Goal: Task Accomplishment & Management: Manage account settings

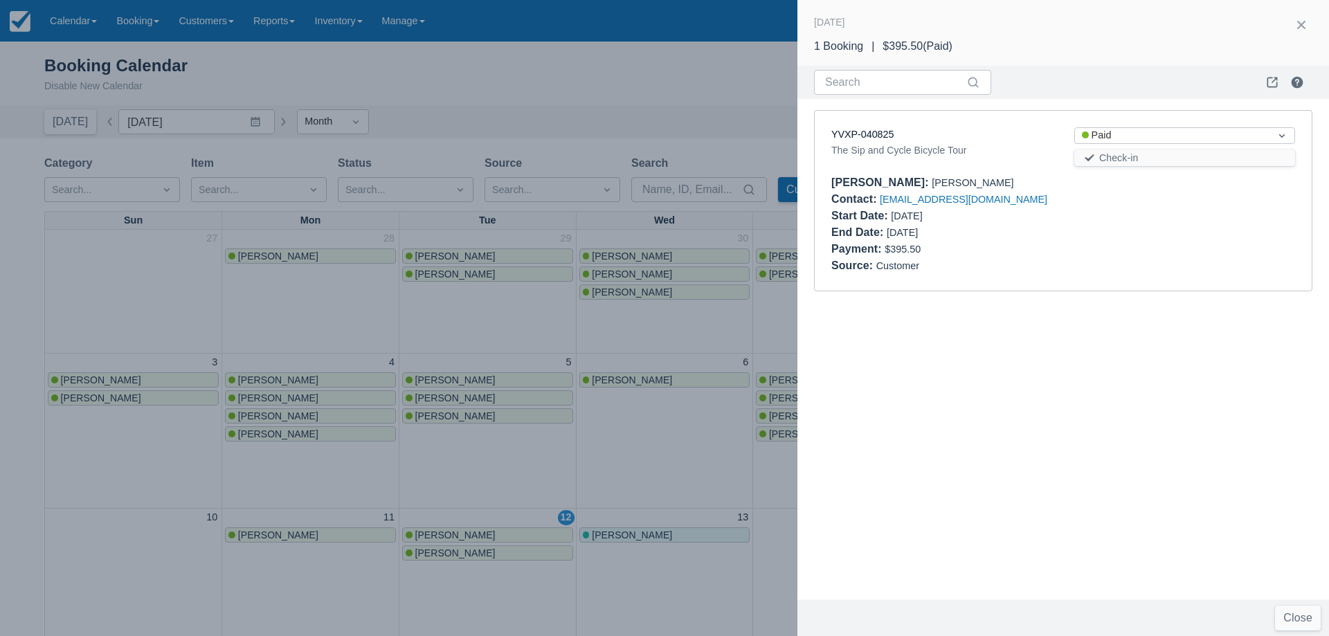
click at [541, 68] on div at bounding box center [664, 318] width 1329 height 636
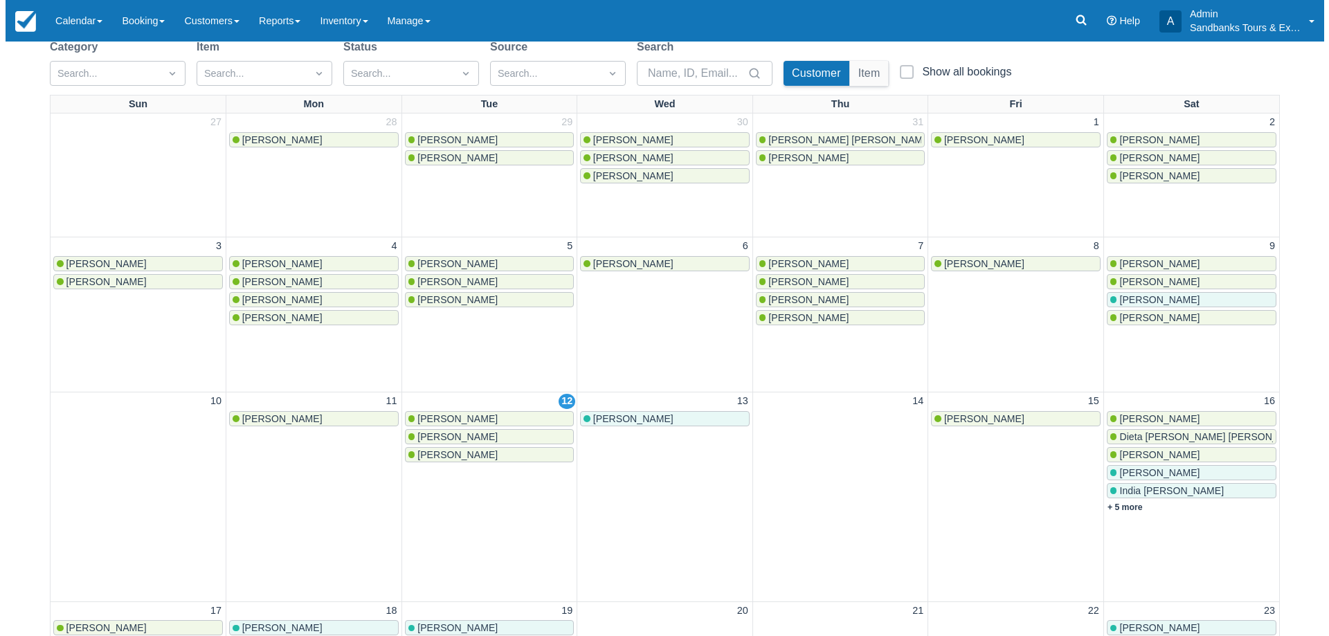
scroll to position [138, 0]
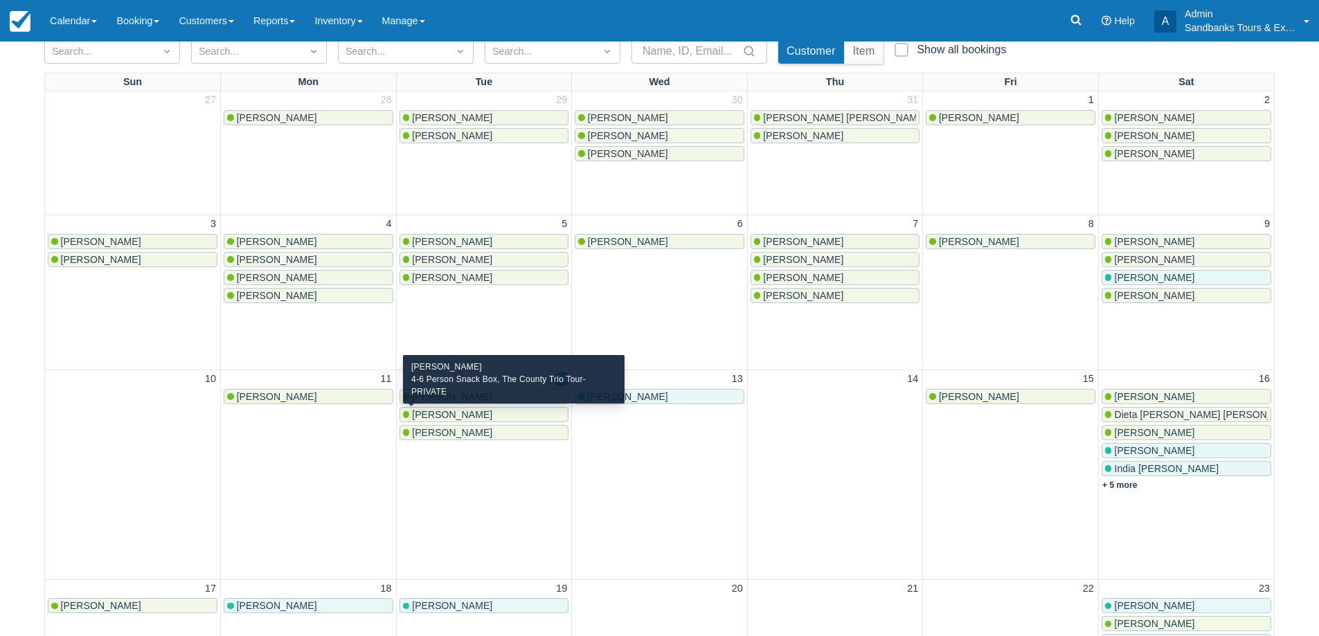
click at [517, 409] on div "Jenna Timmons-Oikawa" at bounding box center [484, 414] width 163 height 11
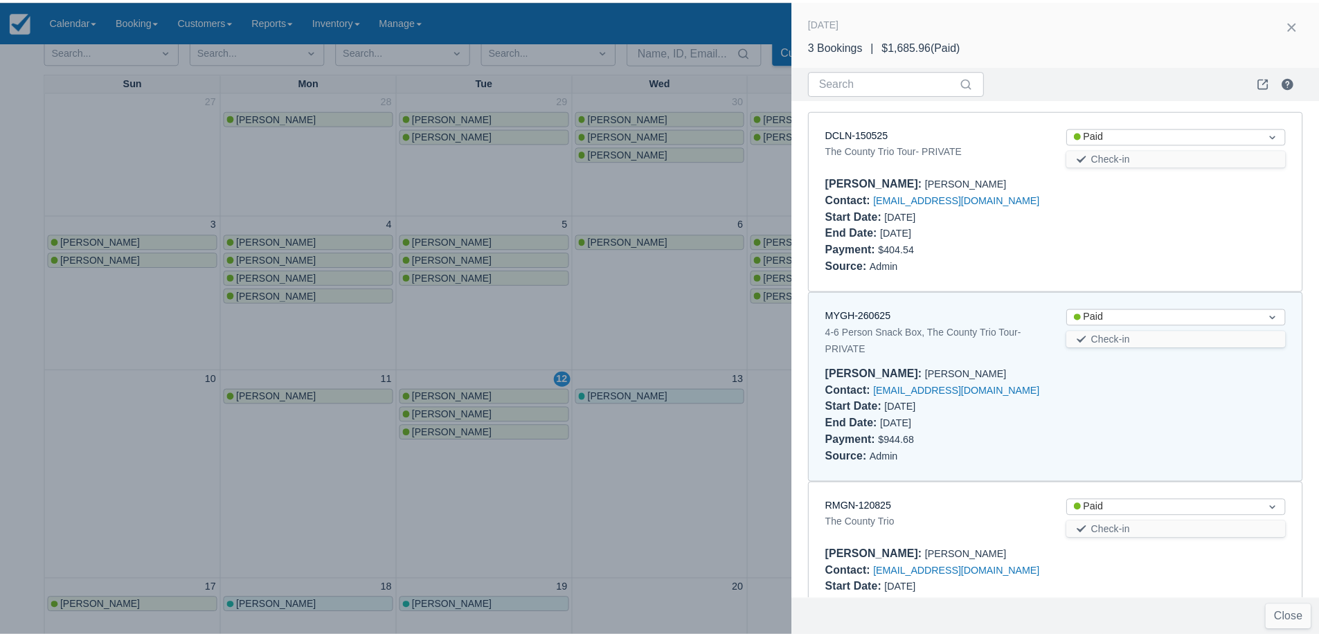
scroll to position [76, 0]
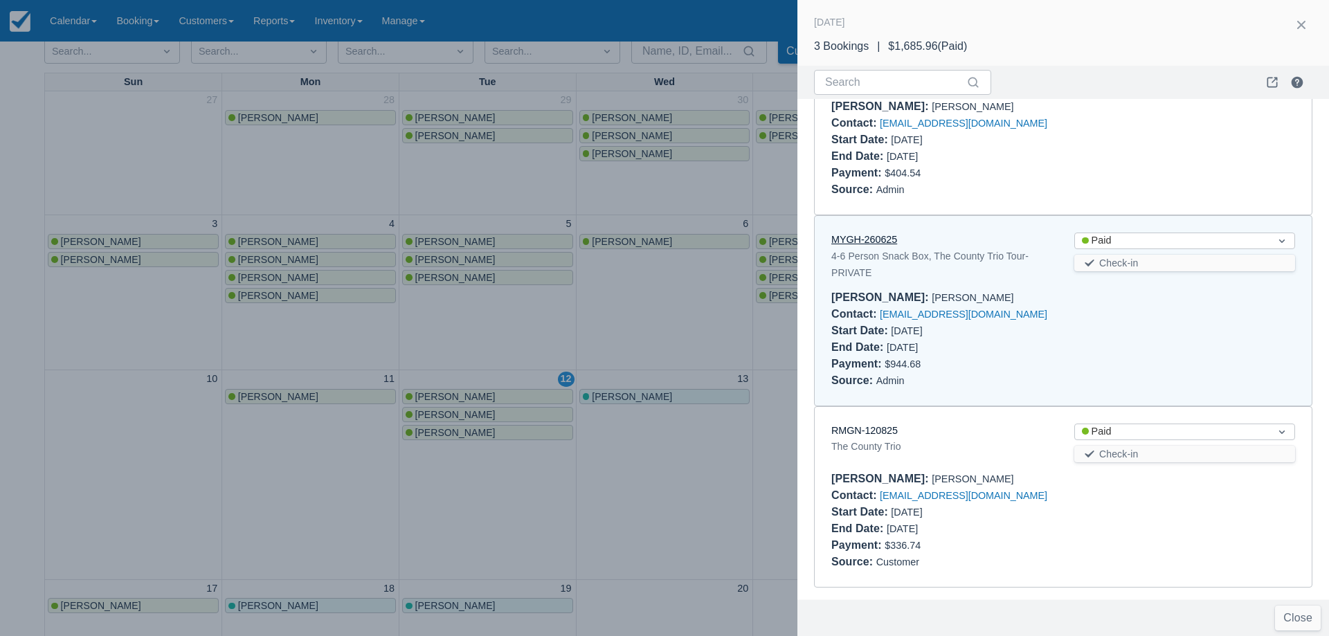
click at [875, 244] on link "MYGH-260625" at bounding box center [864, 239] width 66 height 11
drag, startPoint x: 572, startPoint y: 339, endPoint x: 643, endPoint y: 363, distance: 74.6
click at [572, 339] on div at bounding box center [664, 318] width 1329 height 636
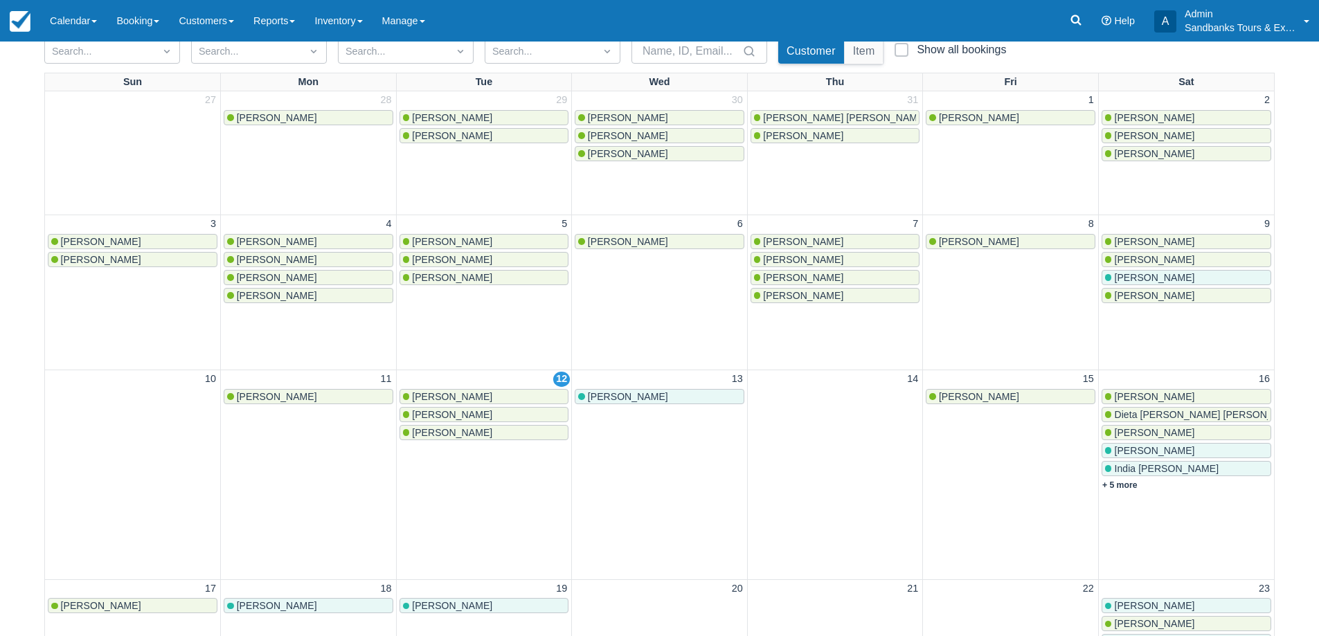
scroll to position [0, 0]
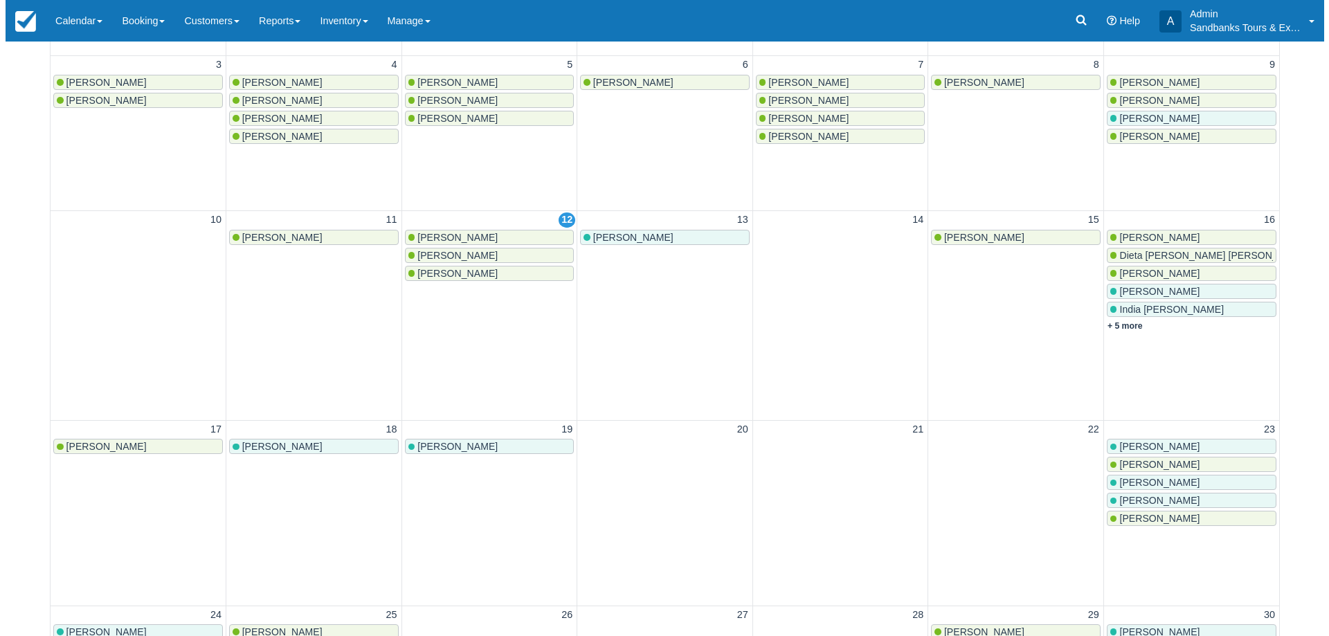
scroll to position [415, 0]
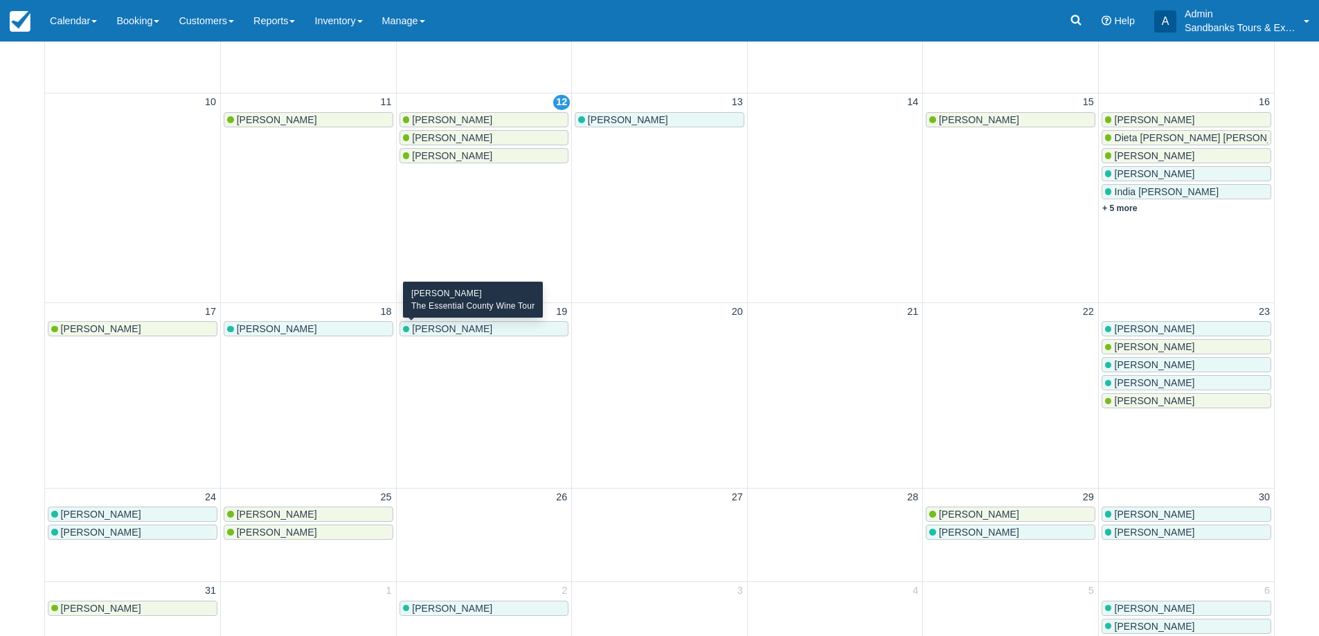
click at [486, 332] on div "[PERSON_NAME]" at bounding box center [484, 328] width 163 height 11
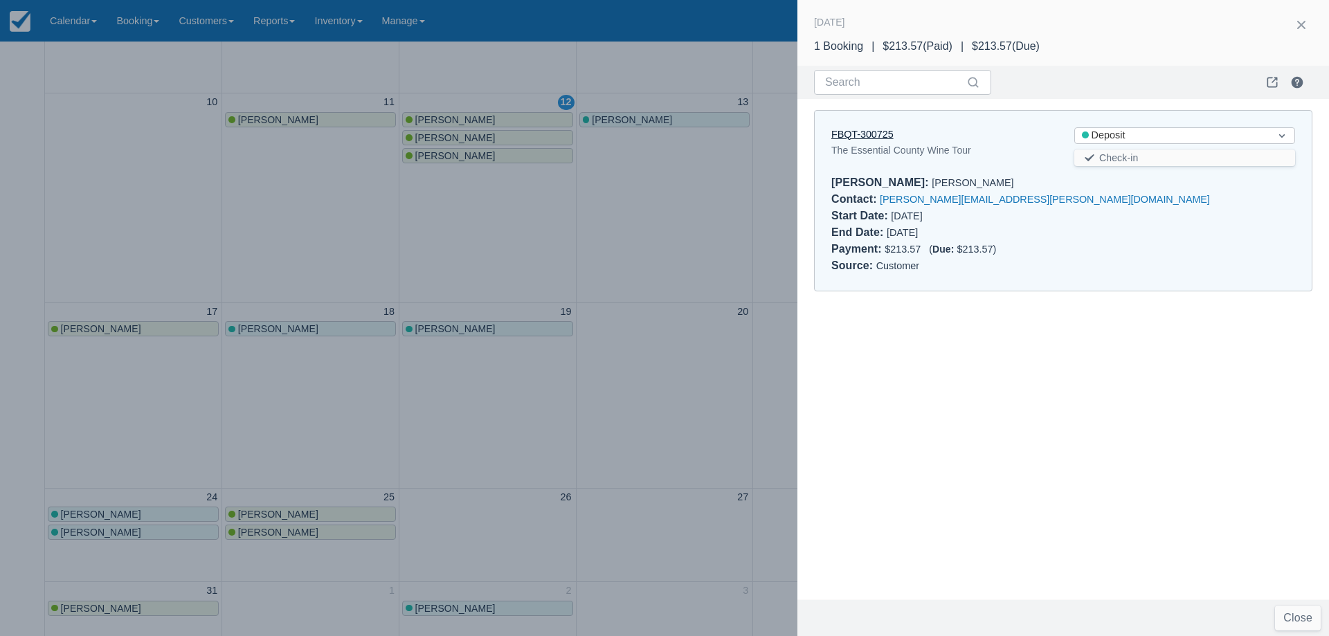
click at [880, 137] on link "FBQT-300725" at bounding box center [862, 134] width 62 height 11
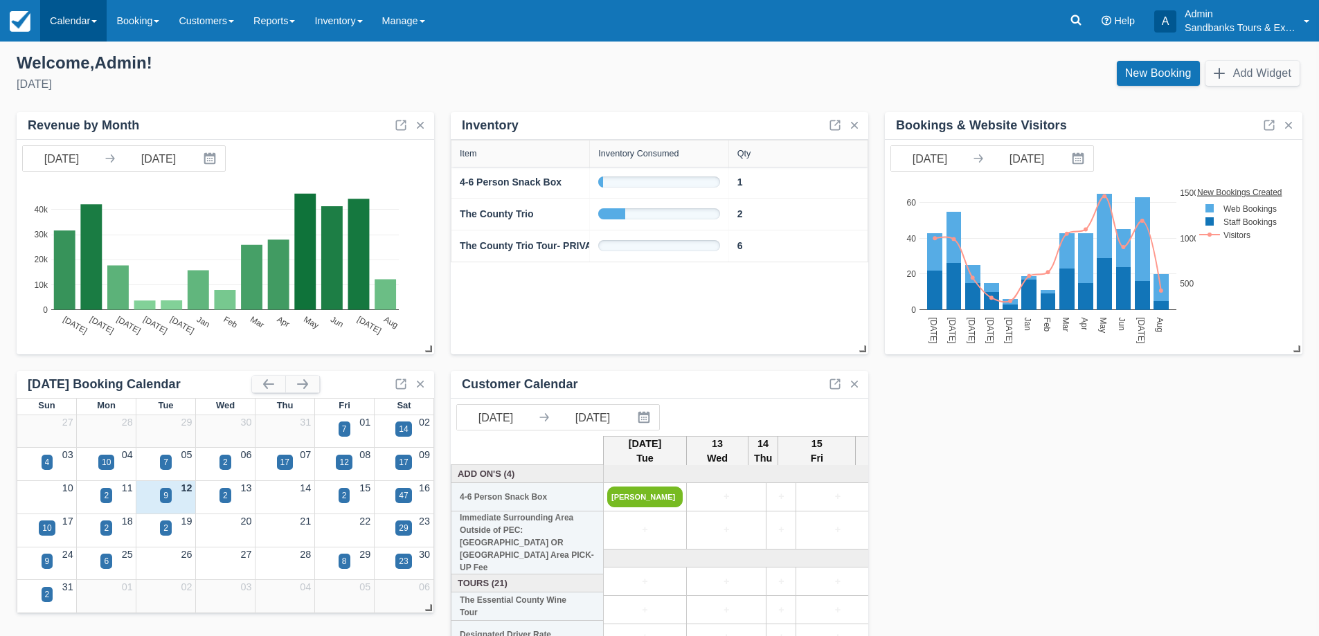
click at [78, 24] on link "Calendar" at bounding box center [73, 21] width 66 height 42
click at [82, 60] on link "Booking" at bounding box center [95, 59] width 109 height 29
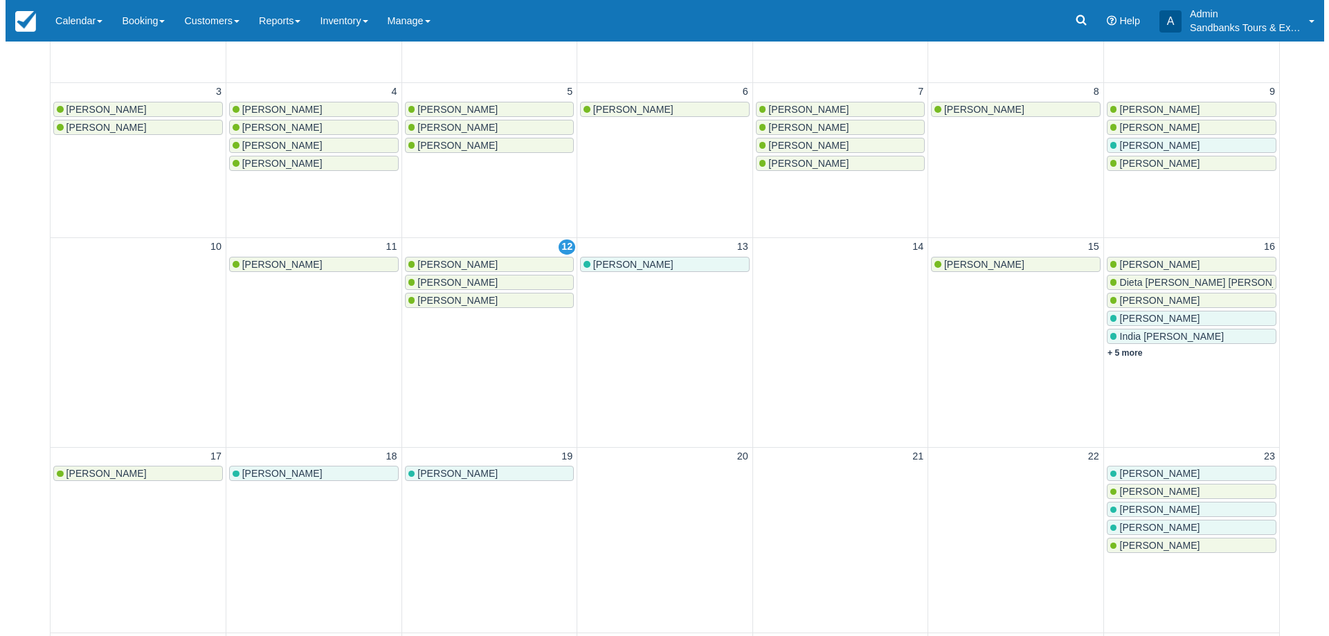
scroll to position [277, 0]
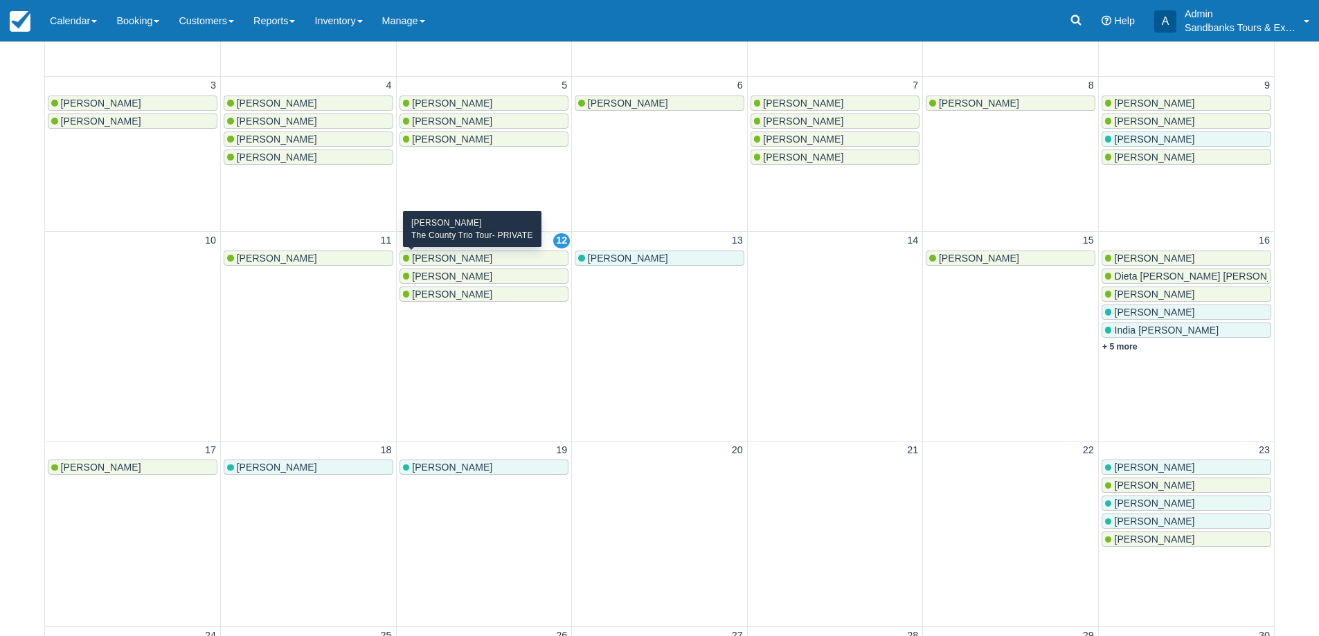
click at [451, 258] on span "[PERSON_NAME]" at bounding box center [452, 258] width 80 height 11
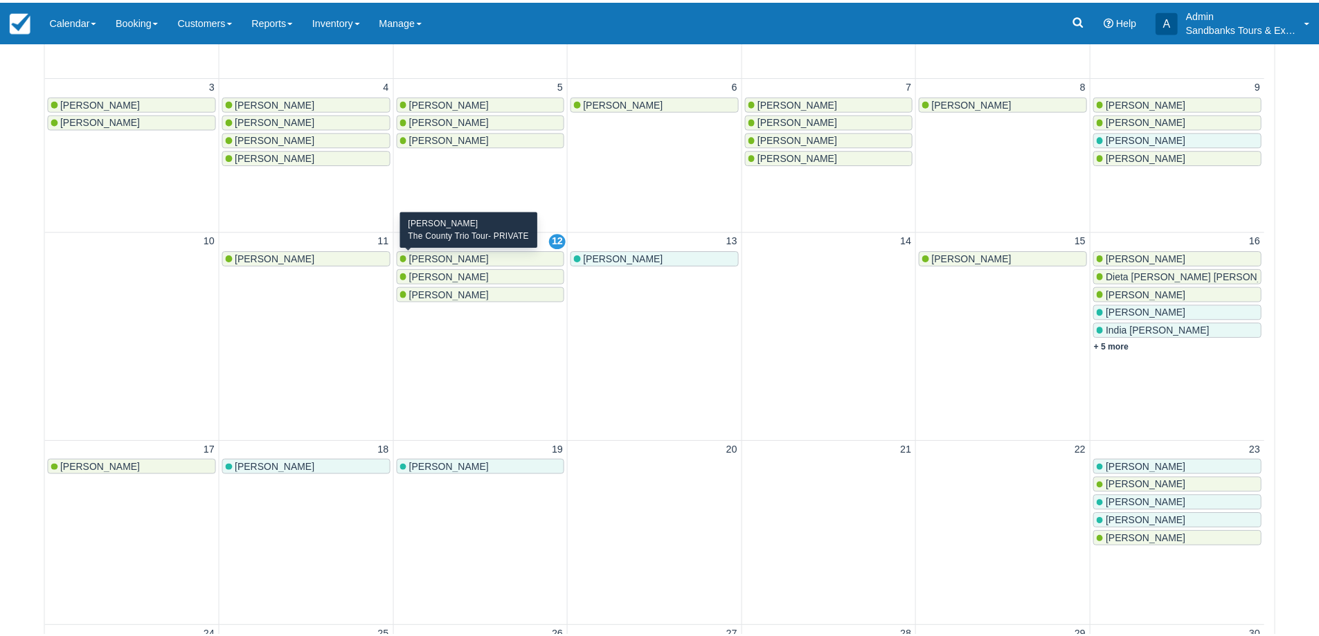
scroll to position [12, 0]
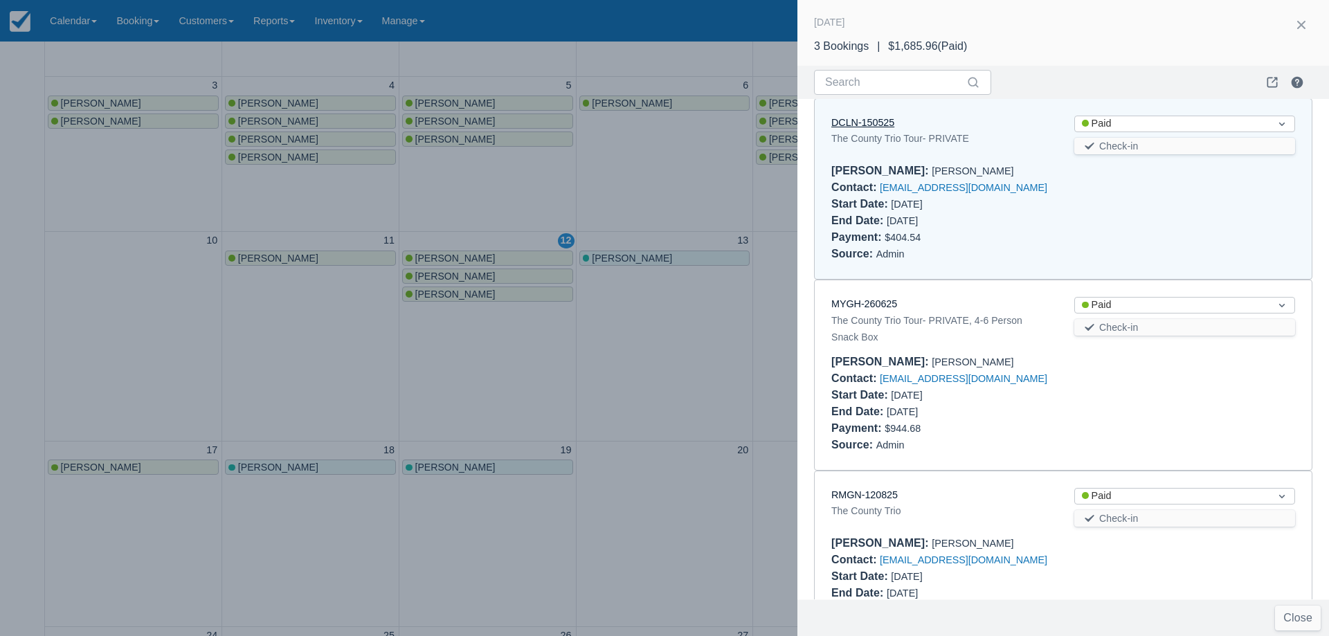
click at [878, 121] on link "DCLN-150525" at bounding box center [862, 122] width 63 height 11
click at [599, 484] on div at bounding box center [664, 318] width 1329 height 636
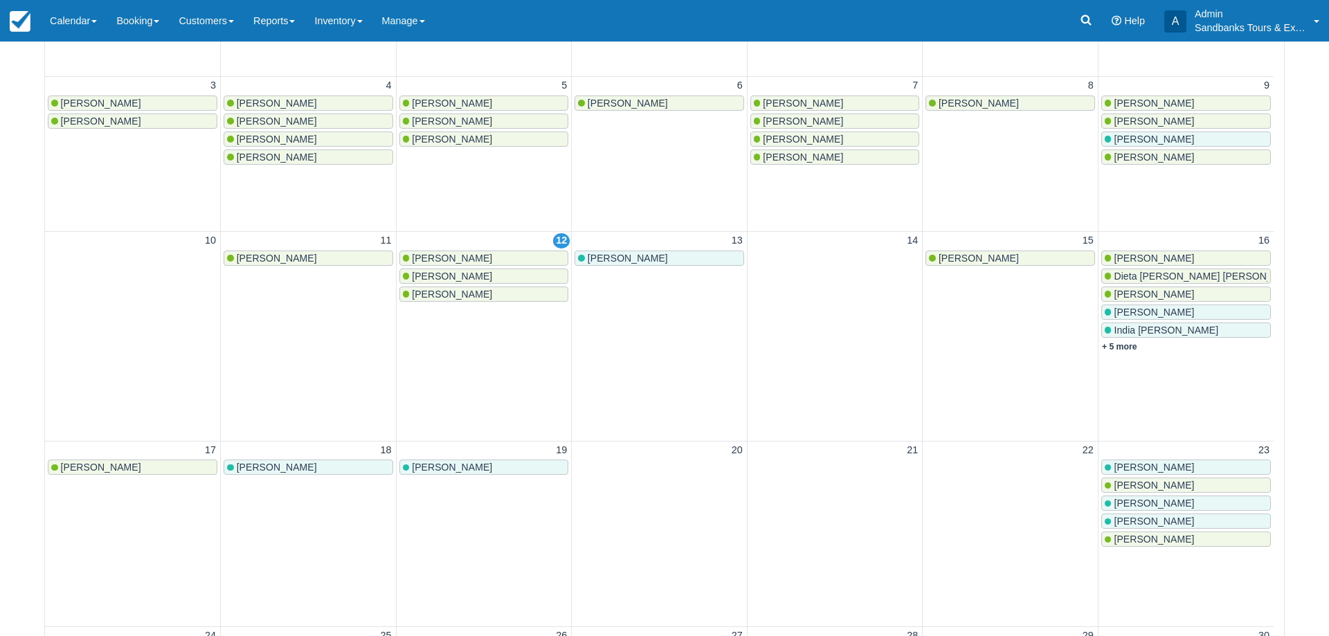
scroll to position [0, 0]
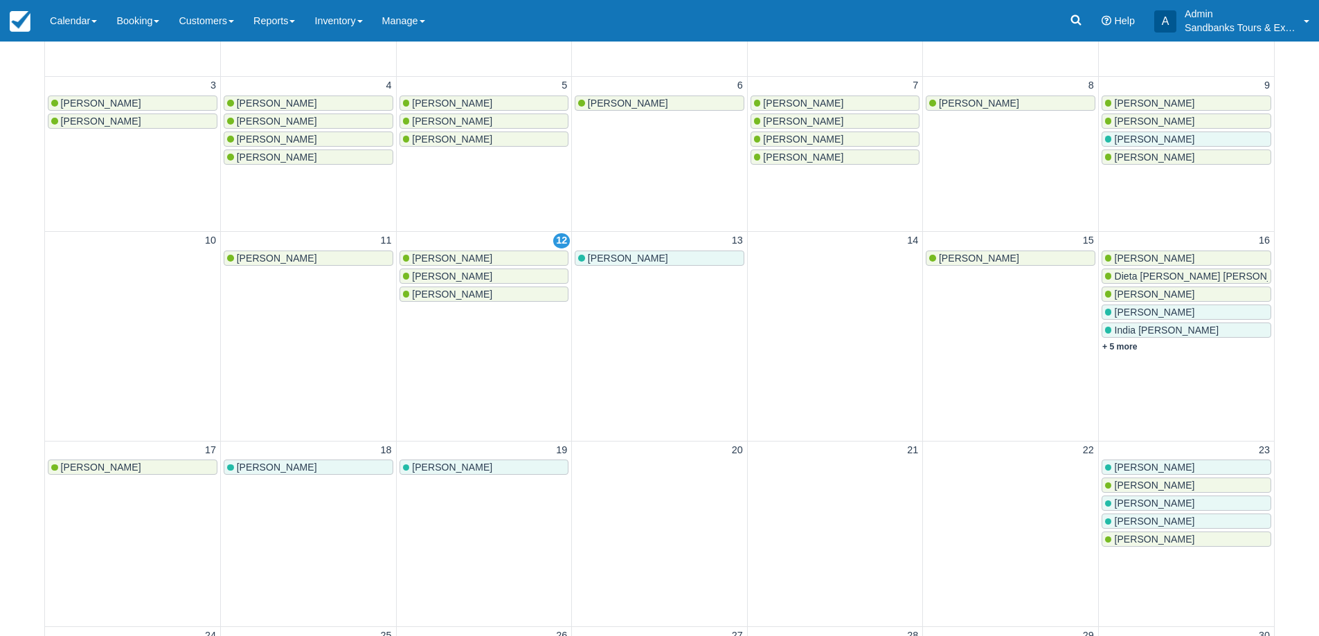
click at [316, 473] on link "Jennifer Frechette" at bounding box center [309, 467] width 170 height 15
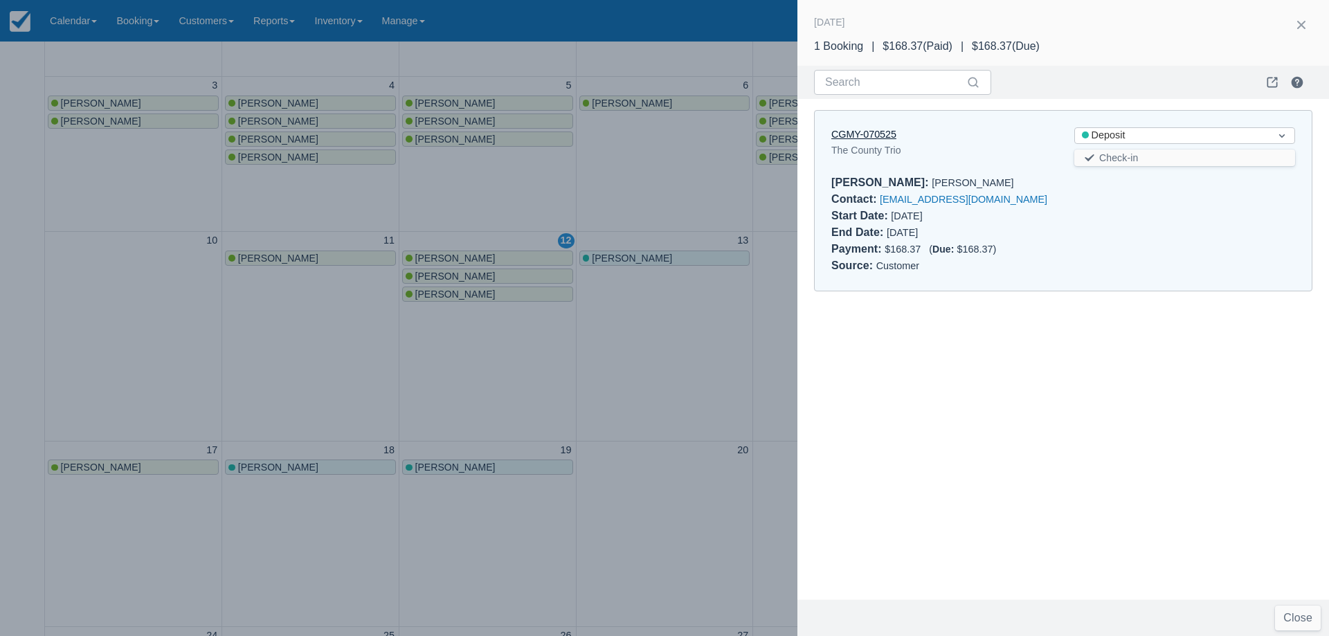
click at [878, 134] on link "CGMY-070525" at bounding box center [863, 134] width 65 height 11
click at [739, 355] on div at bounding box center [664, 318] width 1329 height 636
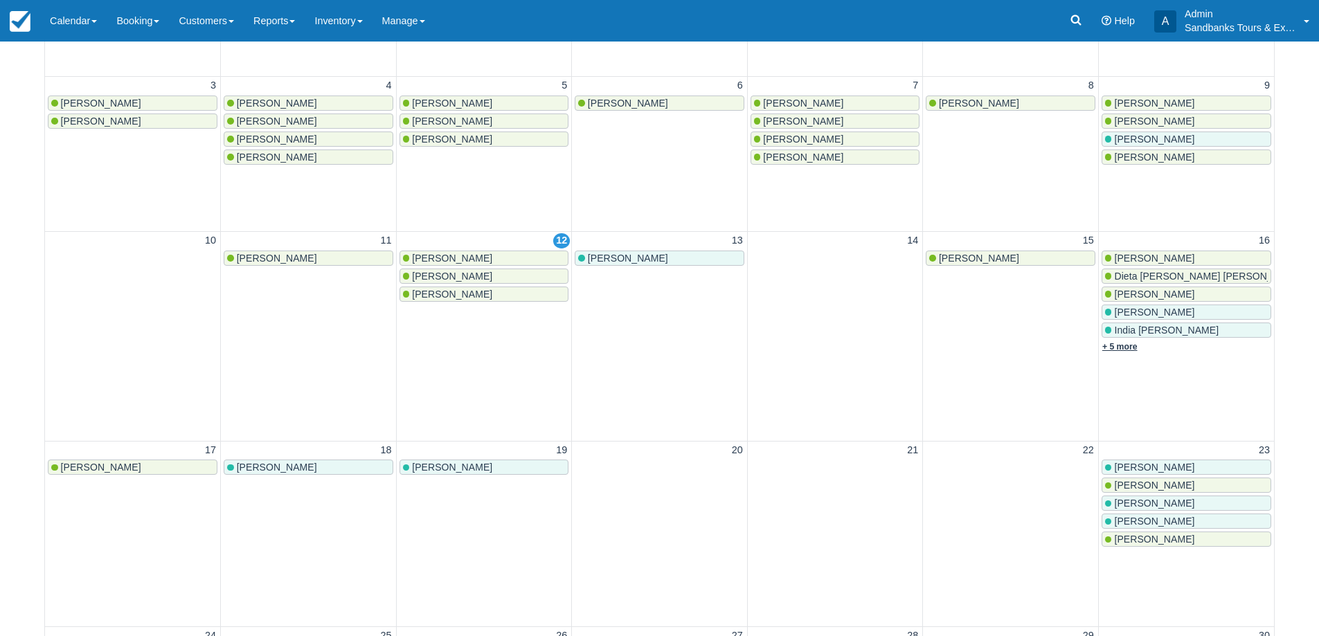
click at [1126, 350] on link "+ 5 more" at bounding box center [1119, 347] width 35 height 10
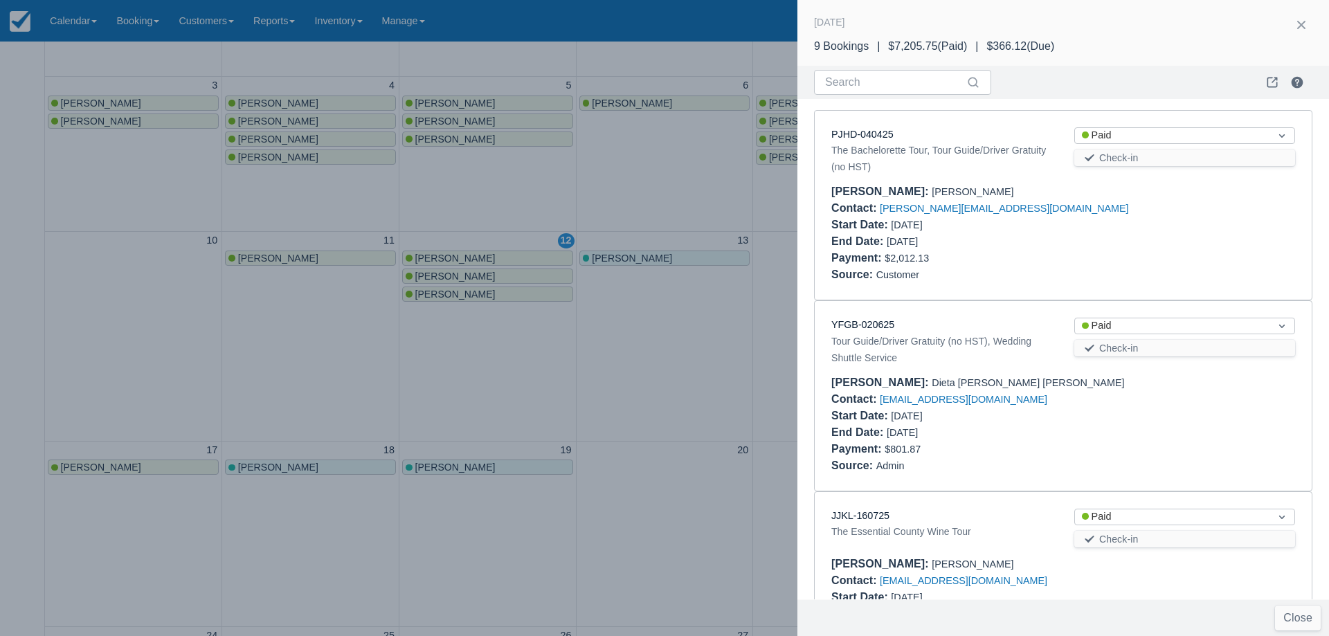
click at [676, 392] on div at bounding box center [664, 318] width 1329 height 636
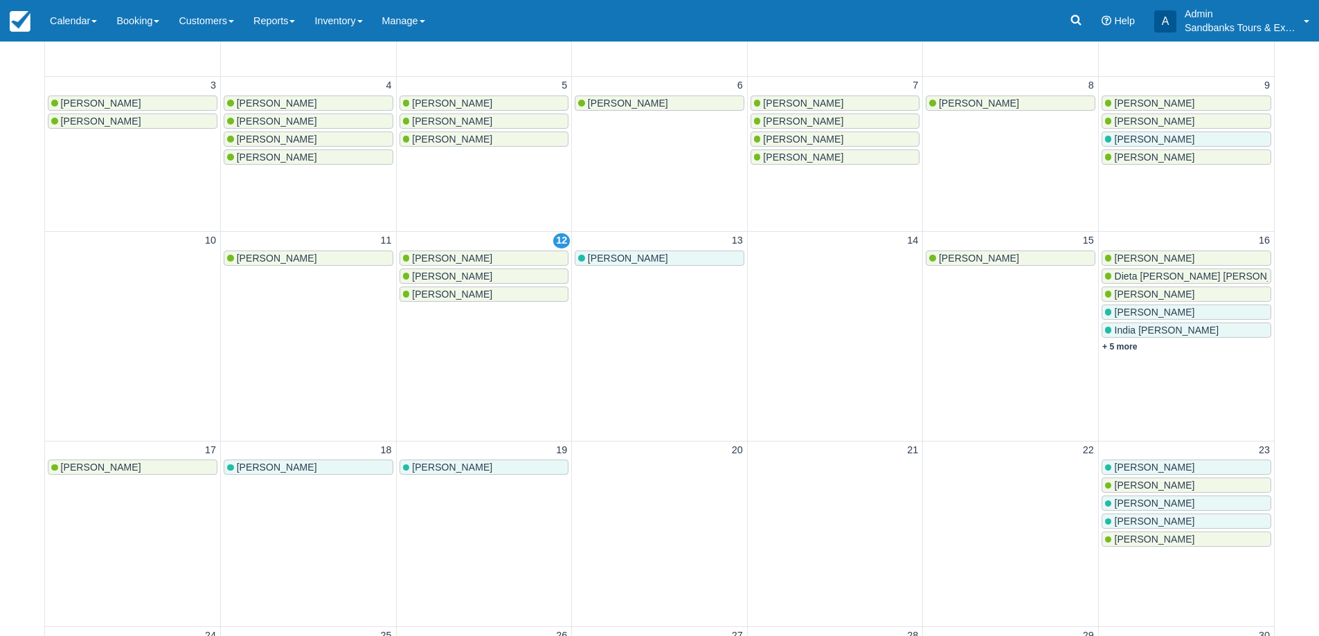
click at [442, 300] on link "[PERSON_NAME]" at bounding box center [484, 294] width 170 height 15
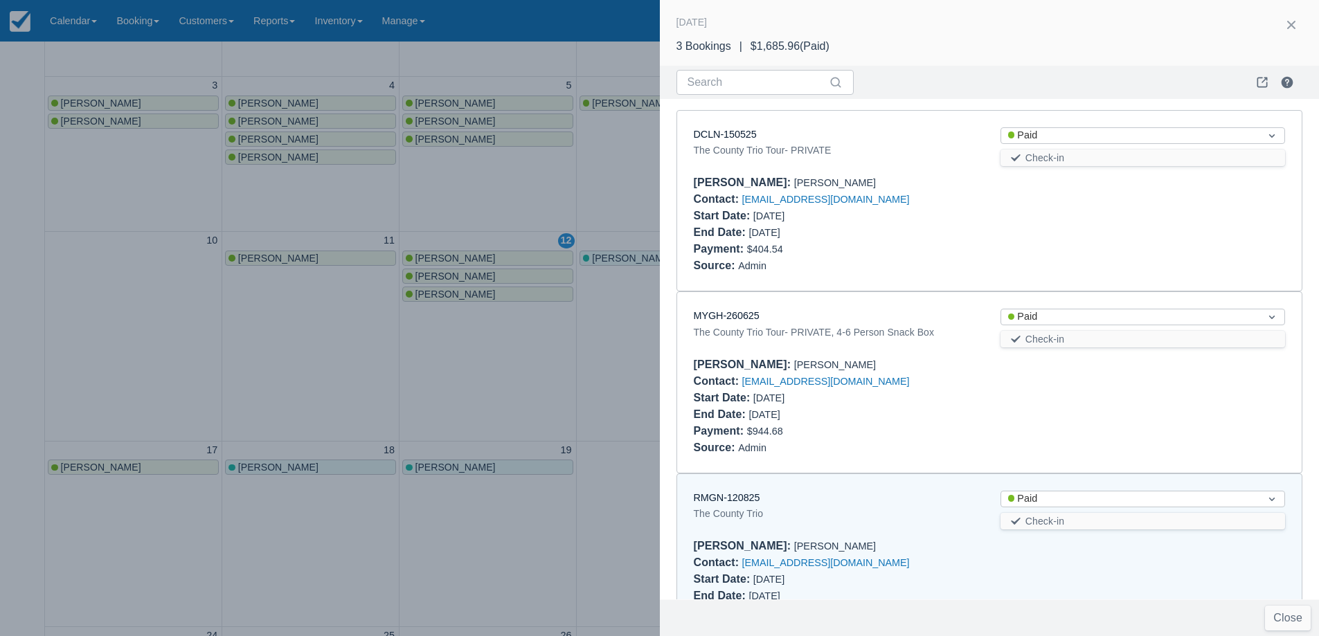
scroll to position [76, 0]
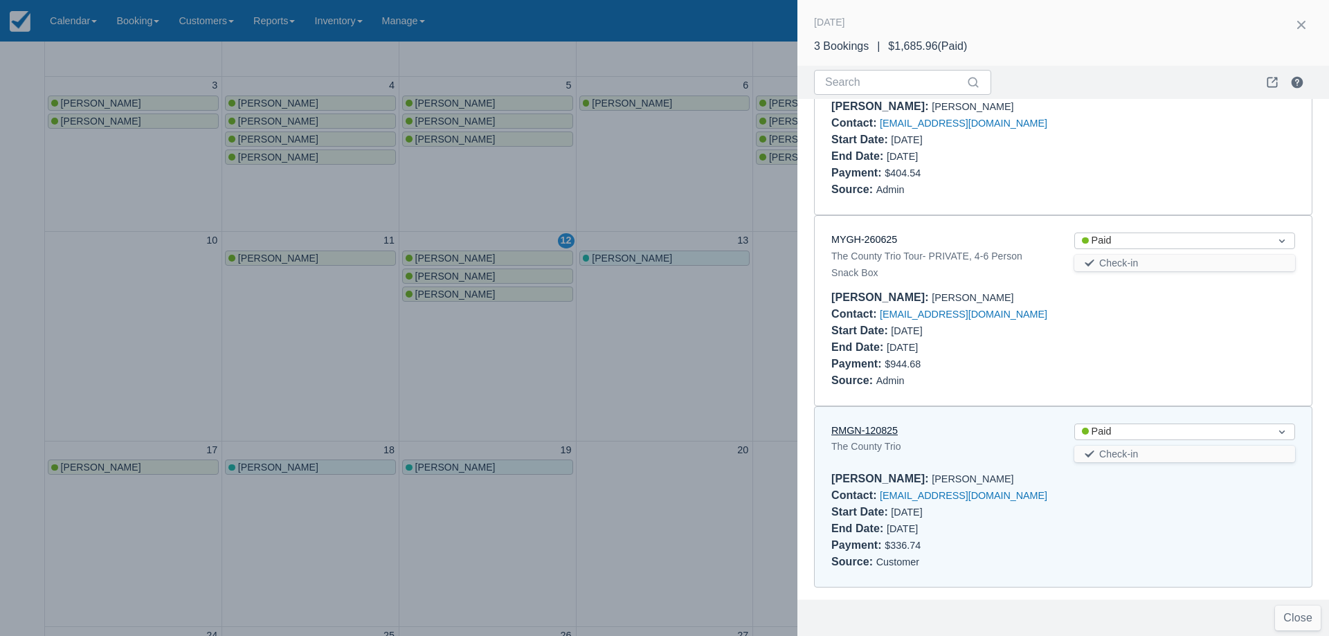
click at [889, 429] on link "RMGN-120825" at bounding box center [864, 430] width 66 height 11
click at [734, 326] on div at bounding box center [664, 318] width 1329 height 636
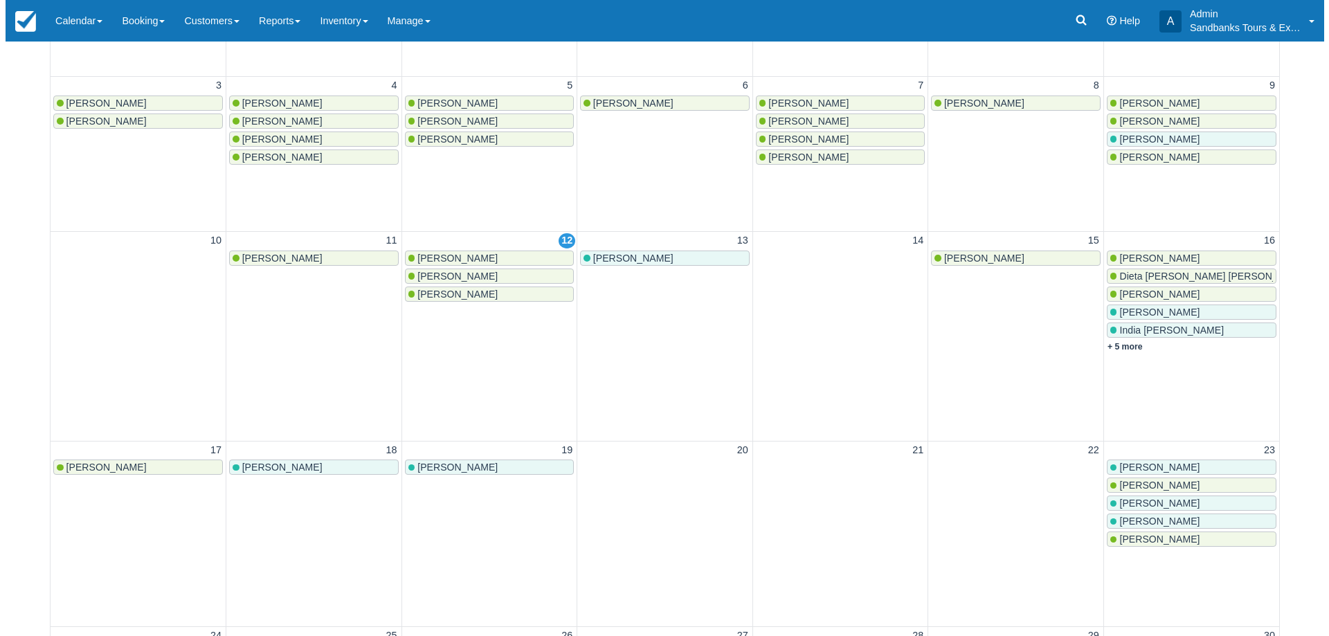
scroll to position [0, 0]
click at [1136, 350] on link "+ 5 more" at bounding box center [1119, 347] width 35 height 10
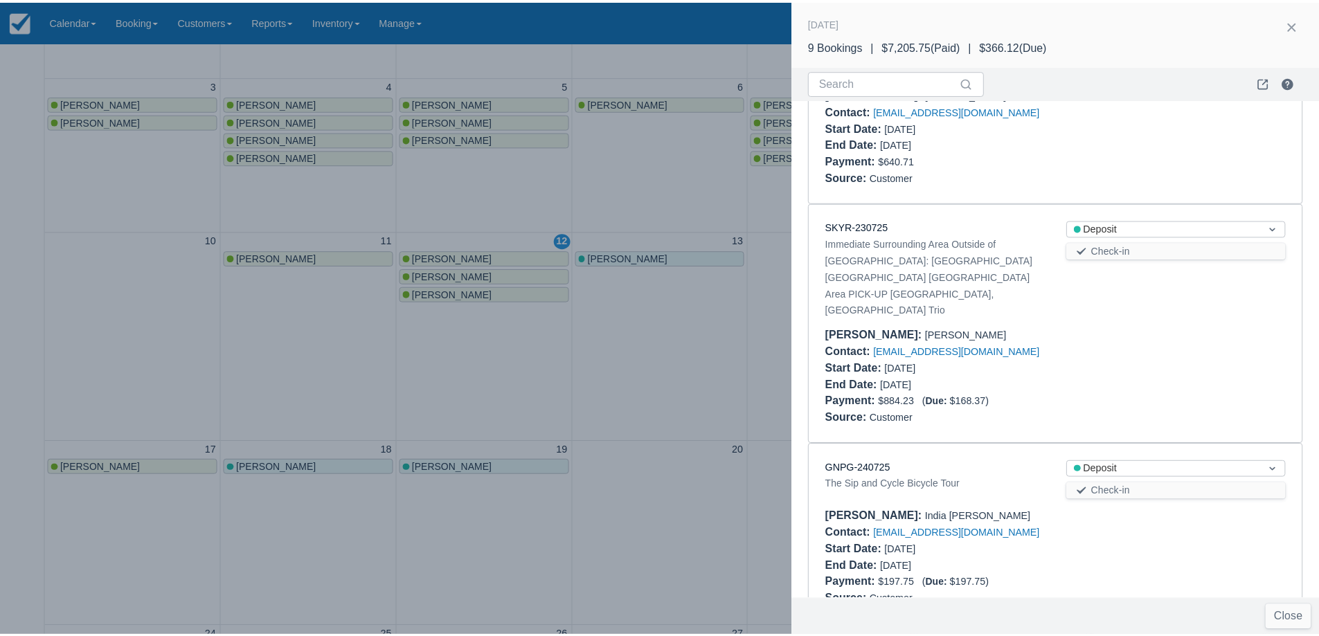
scroll to position [440, 0]
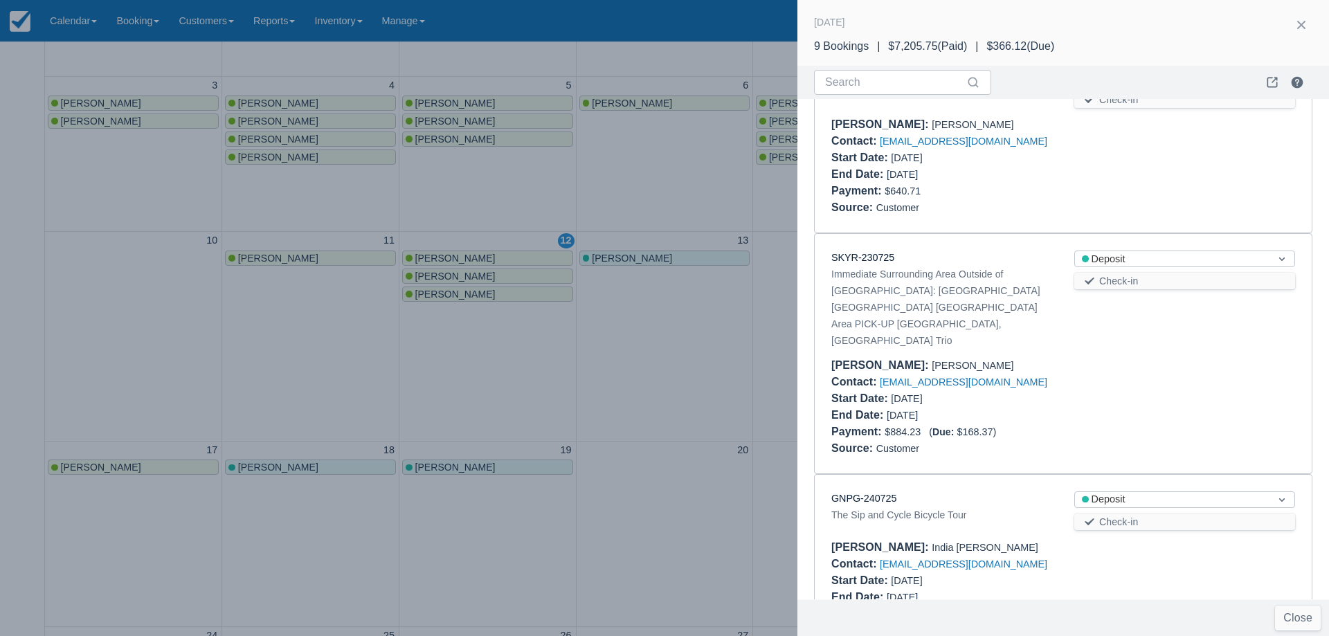
click at [697, 379] on div at bounding box center [664, 318] width 1329 height 636
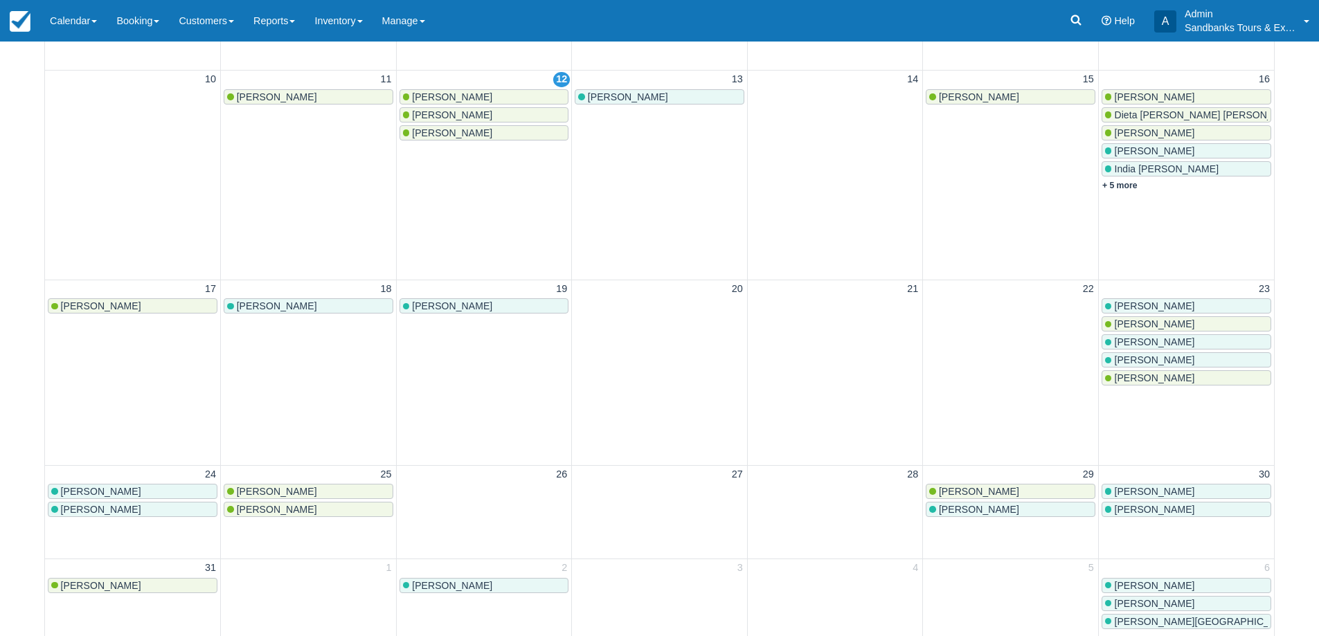
scroll to position [415, 0]
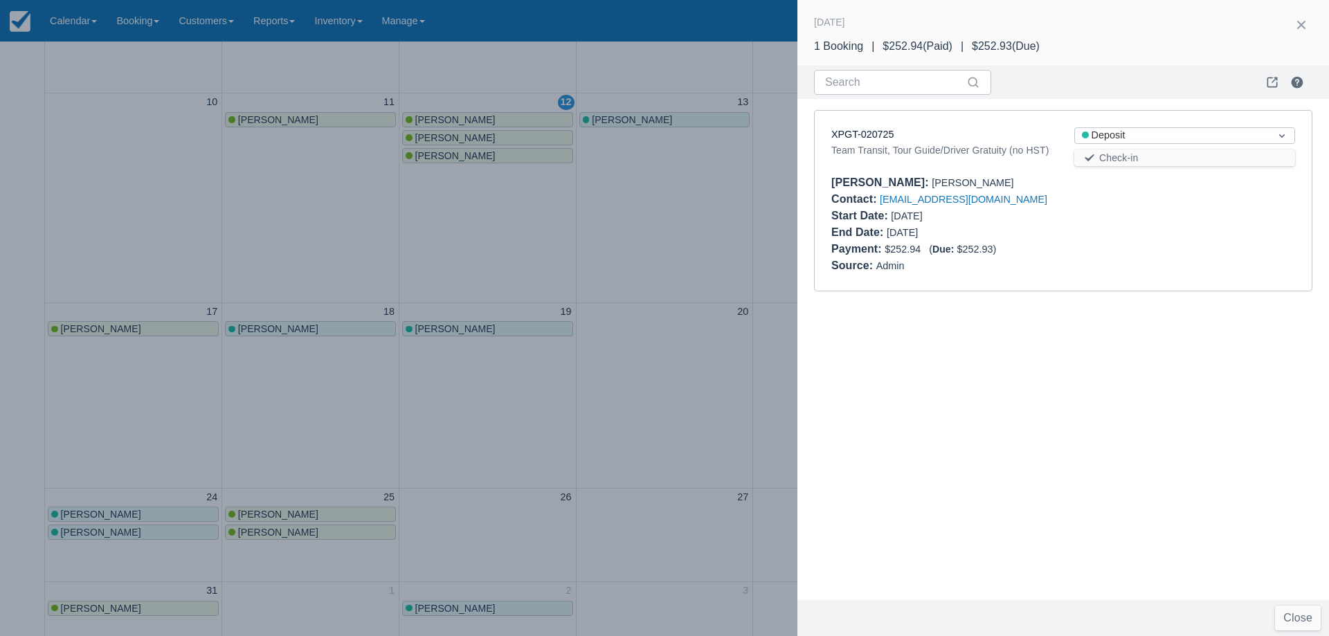
click at [643, 297] on div at bounding box center [664, 318] width 1329 height 636
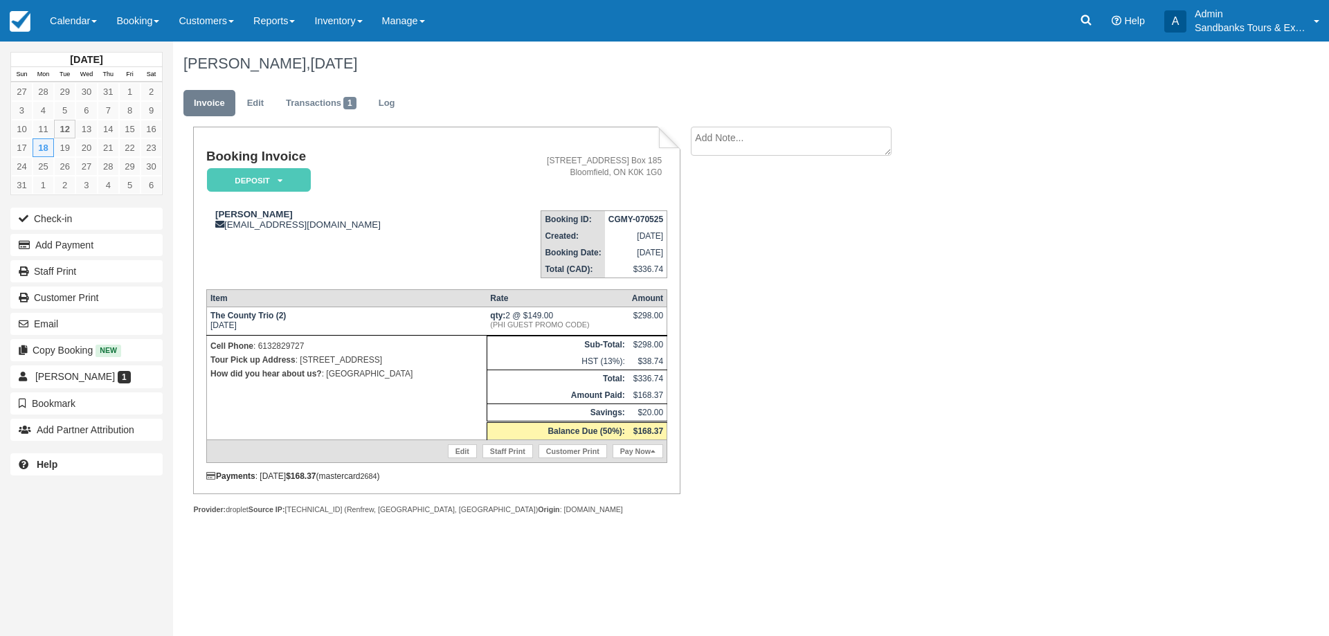
click at [322, 86] on ul "Invoice Edit Transactions 1 Log" at bounding box center [671, 107] width 976 height 42
click at [321, 102] on link "Transactions 1" at bounding box center [321, 103] width 91 height 27
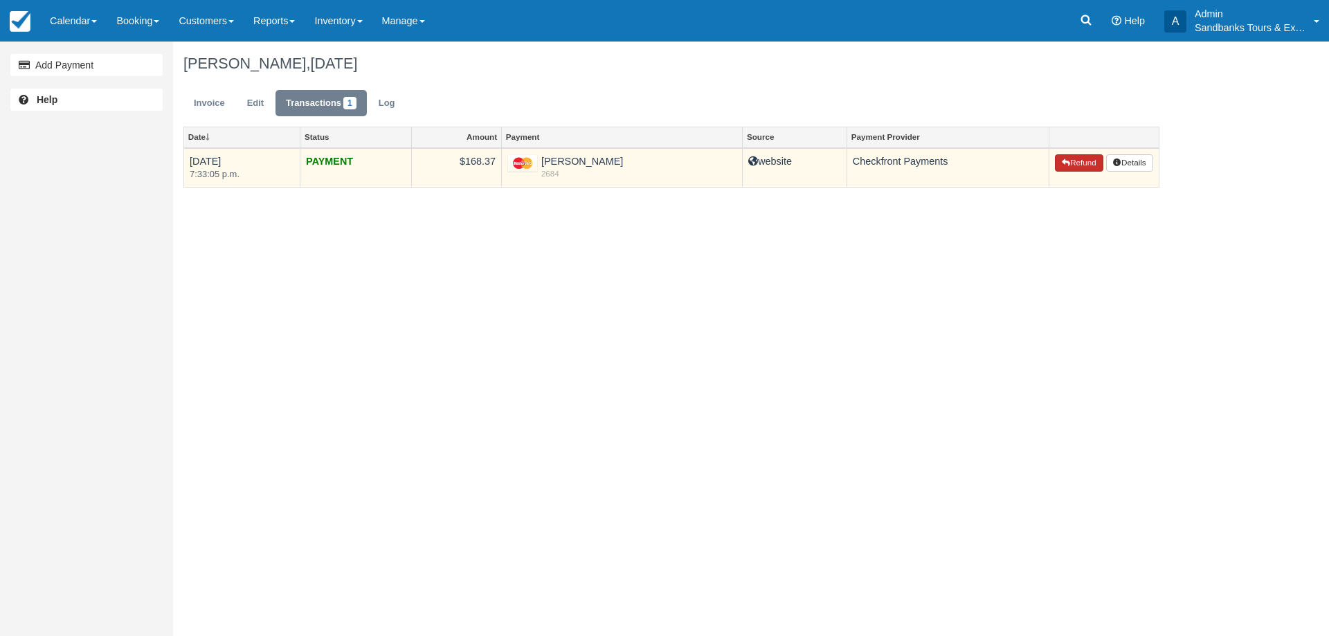
click at [1063, 165] on icon "button" at bounding box center [1066, 163] width 8 height 8
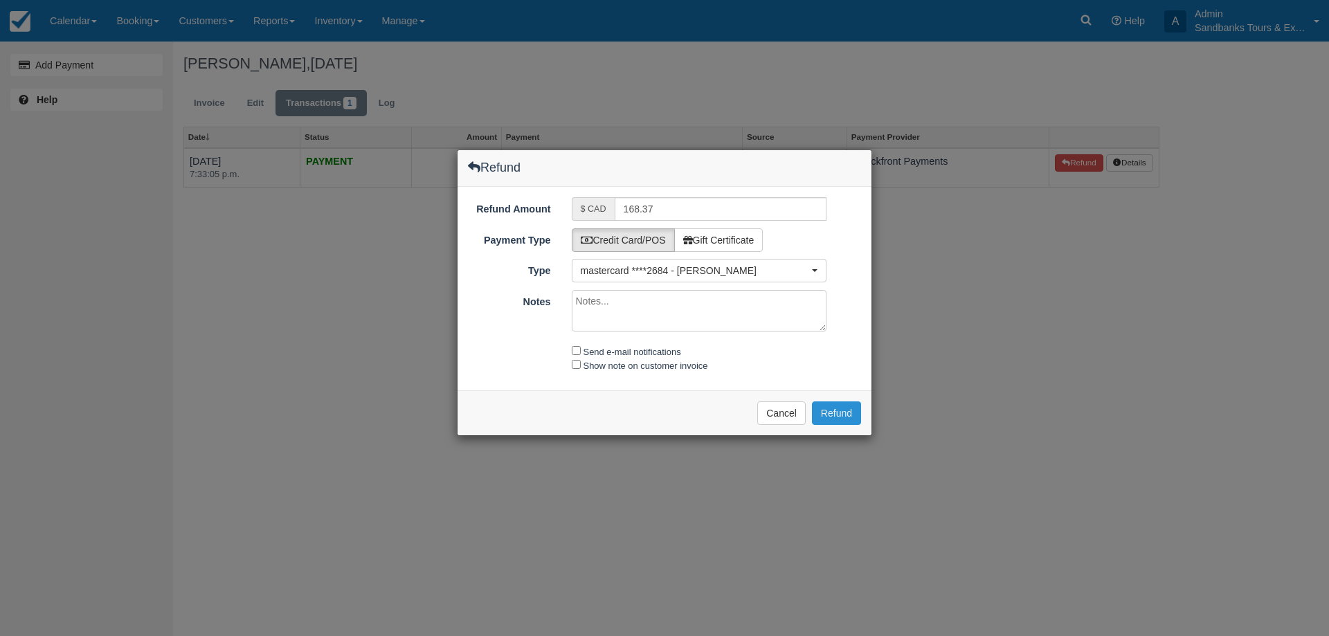
click at [845, 413] on button "Refund" at bounding box center [836, 413] width 49 height 24
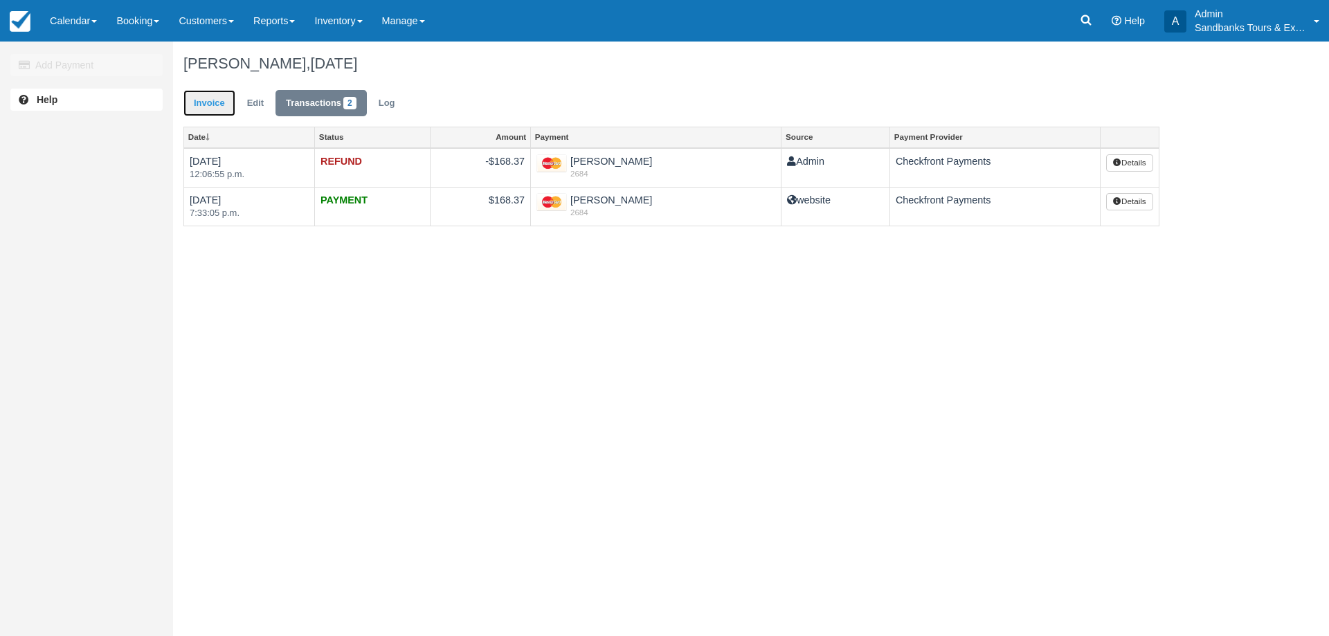
click at [205, 111] on link "Invoice" at bounding box center [209, 103] width 52 height 27
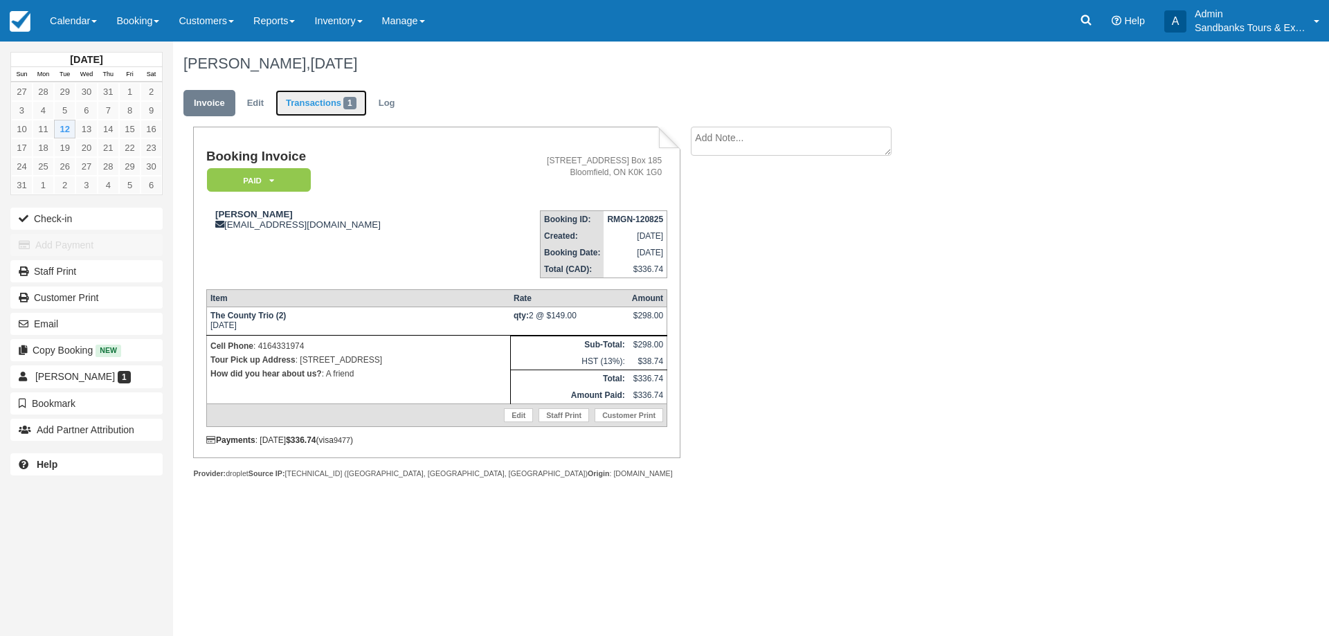
click at [339, 100] on link "Transactions 1" at bounding box center [321, 103] width 91 height 27
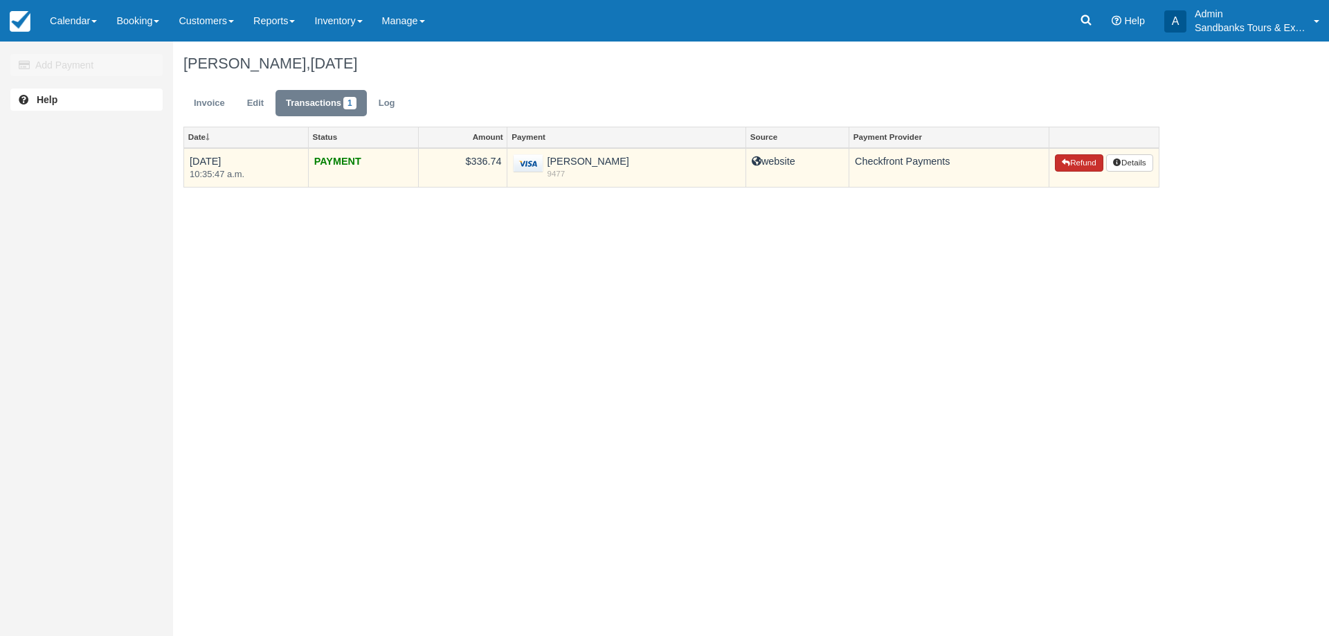
click at [1075, 159] on button "Refund" at bounding box center [1079, 163] width 48 height 18
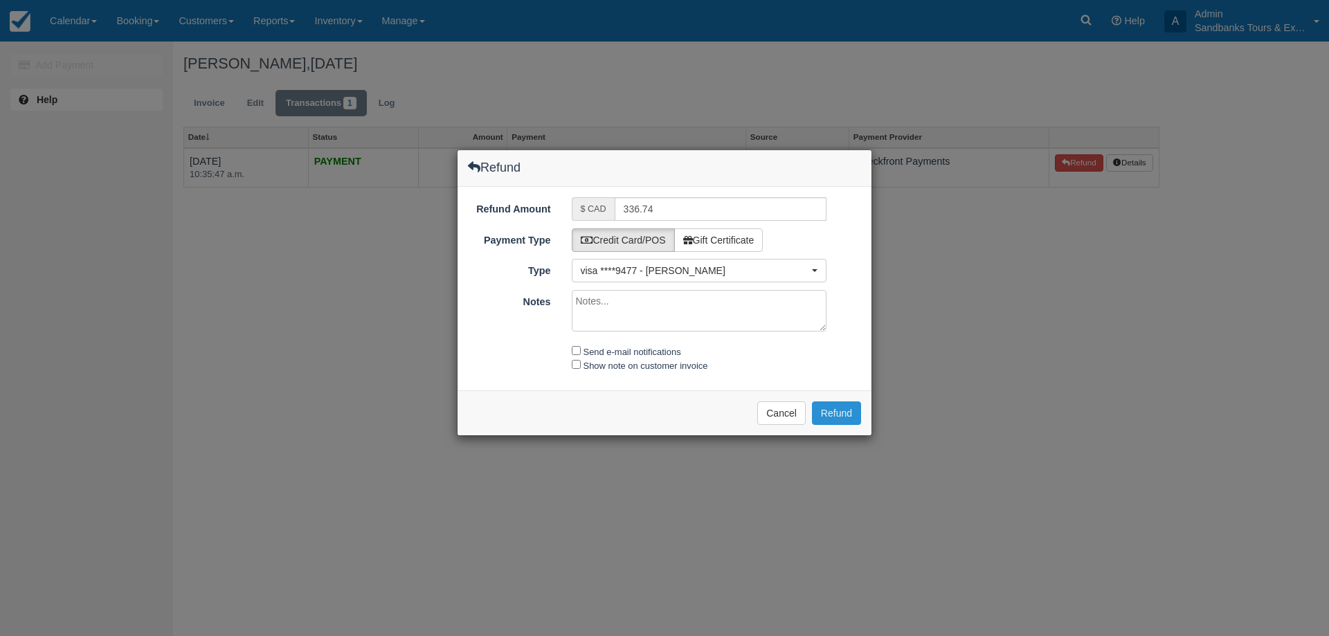
click at [835, 415] on button "Refund" at bounding box center [836, 413] width 49 height 24
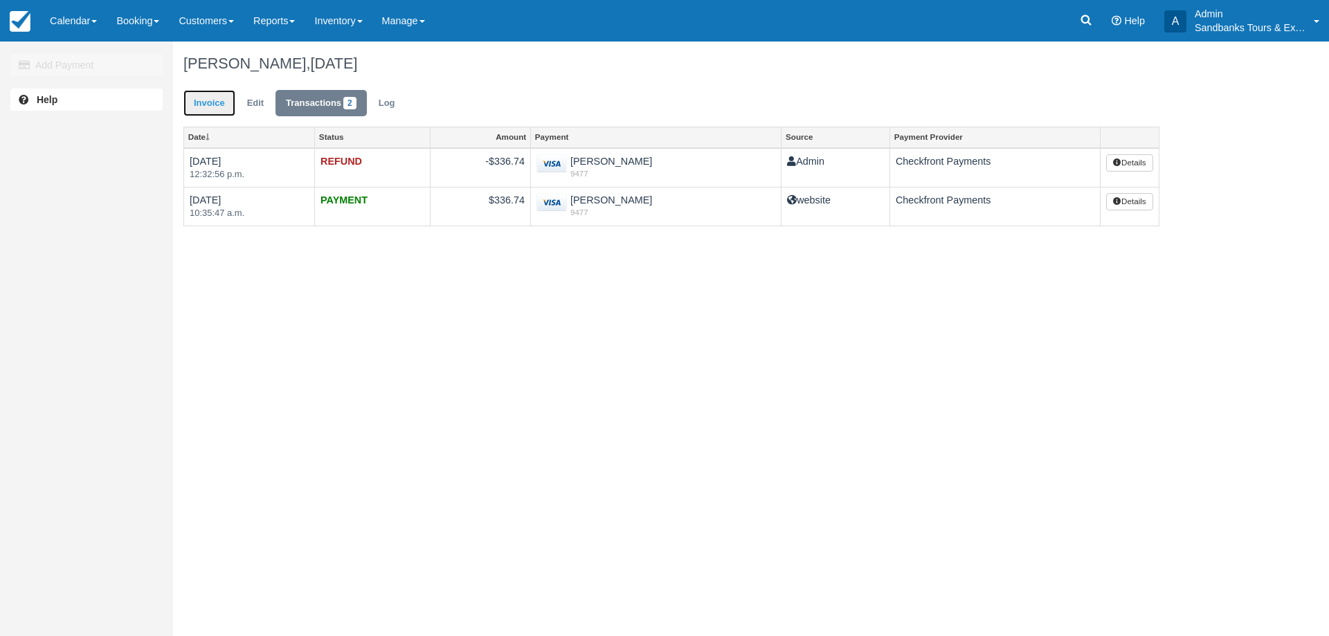
click at [220, 110] on link "Invoice" at bounding box center [209, 103] width 52 height 27
